Goal: Task Accomplishment & Management: Use online tool/utility

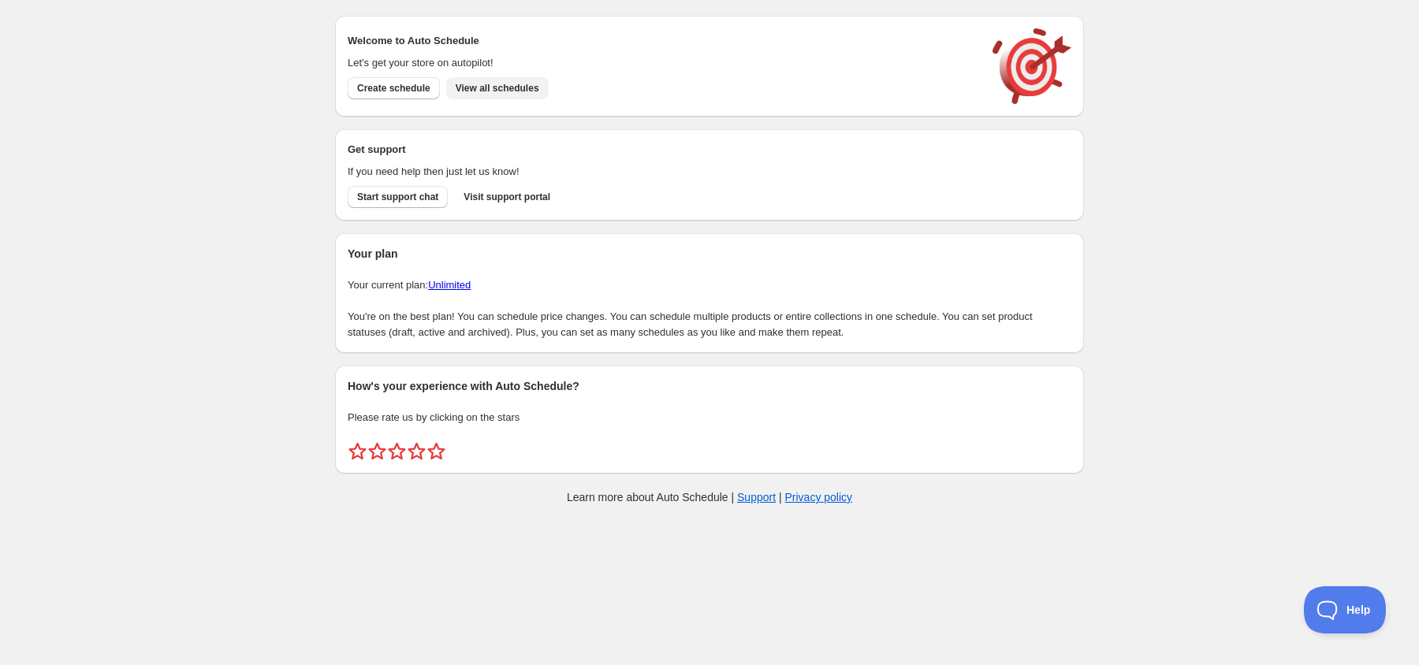
click at [523, 80] on button "View all schedules" at bounding box center [497, 88] width 102 height 22
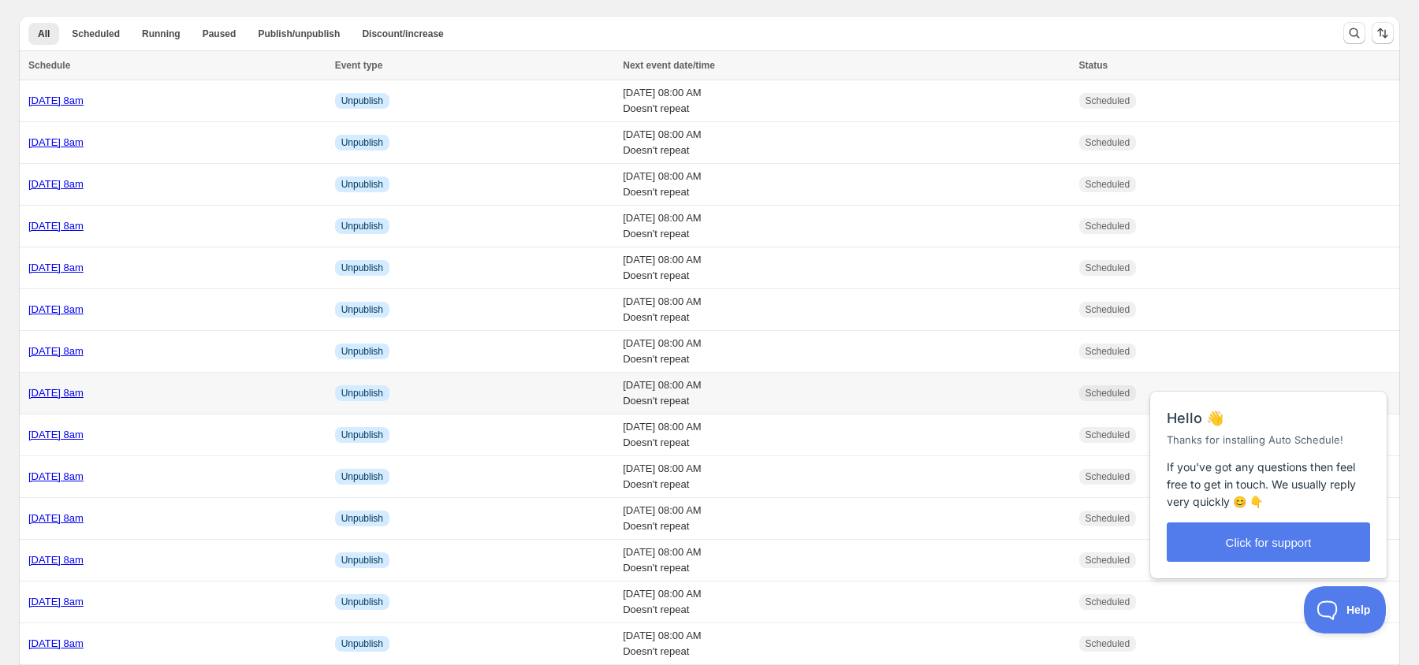
click at [84, 395] on link "[DATE] 8am" at bounding box center [55, 393] width 55 height 12
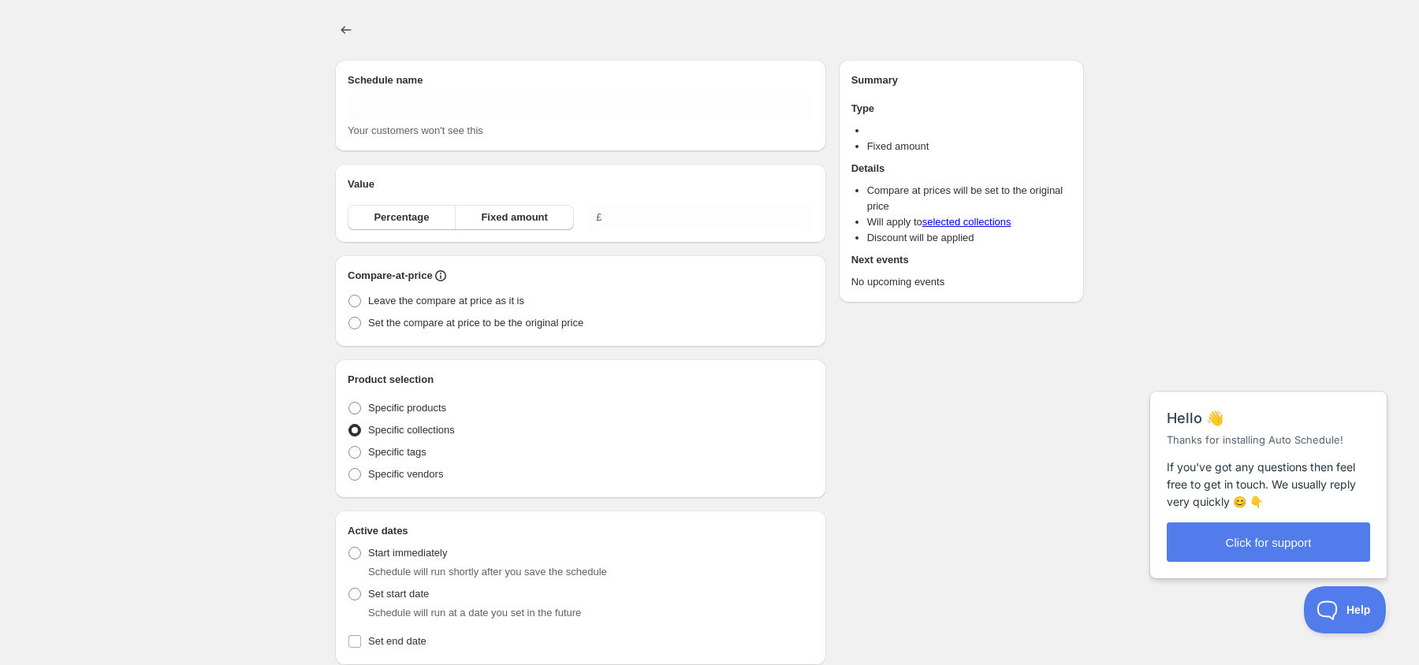
type input "[DATE] 8am"
radio input "true"
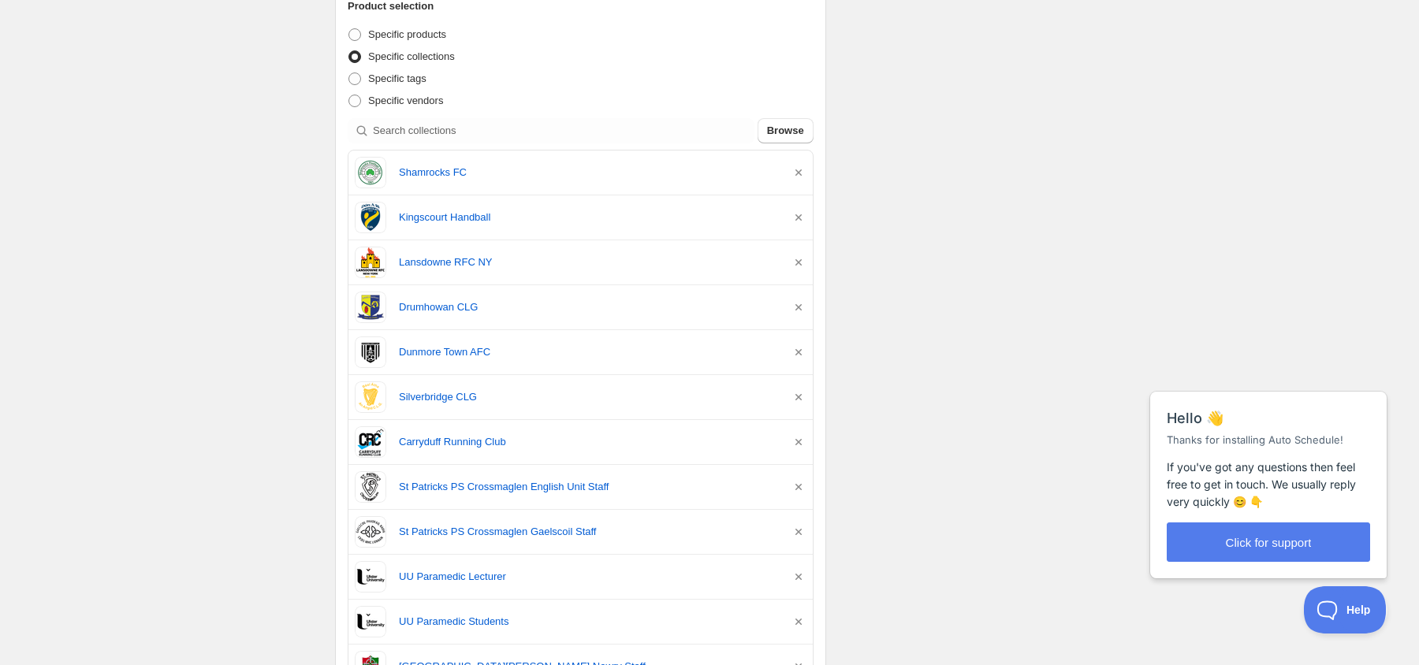
scroll to position [322, 0]
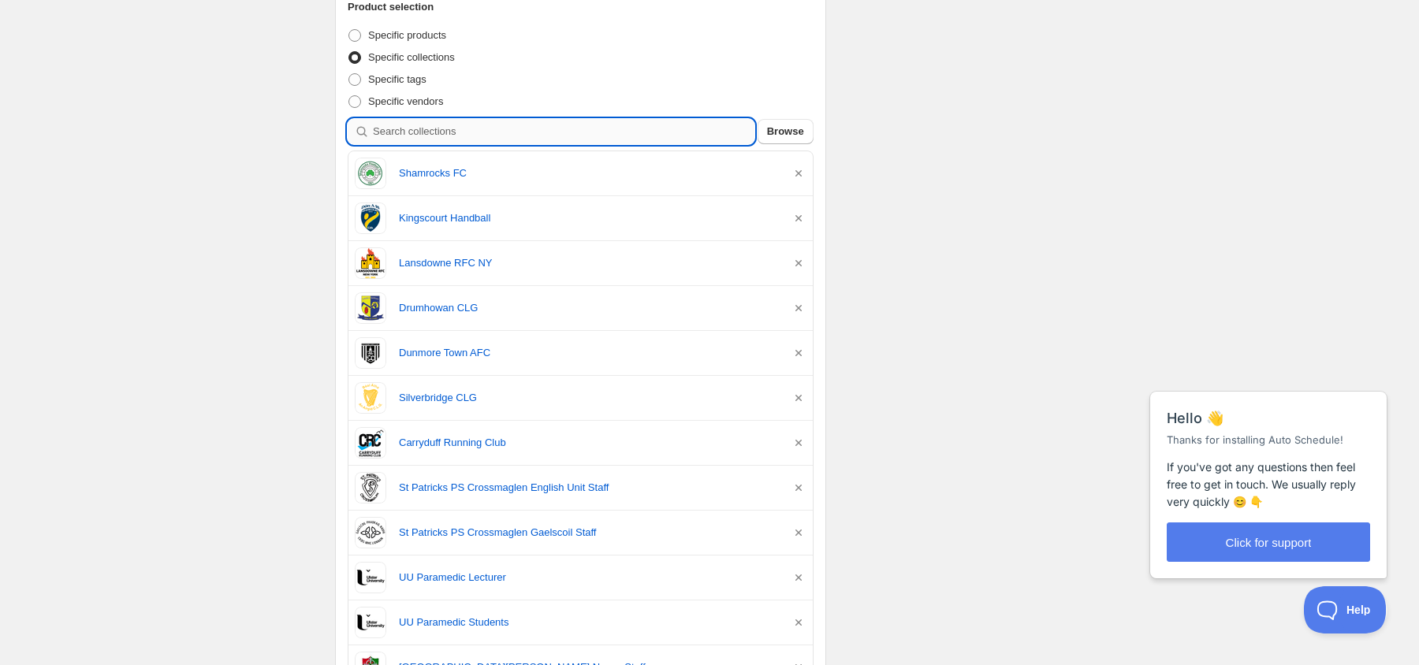
click at [516, 129] on input "search" at bounding box center [564, 131] width 382 height 25
type input "p"
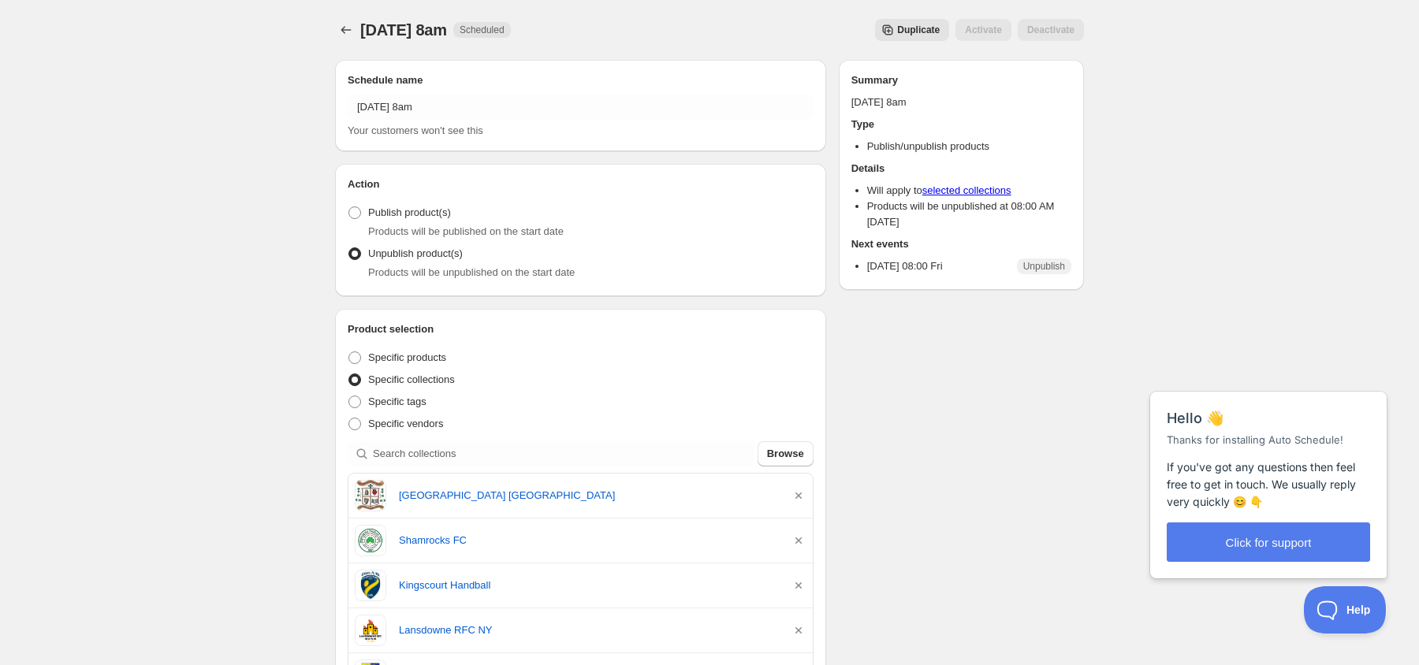
scroll to position [0, 0]
